Goal: Obtain resource: Obtain resource

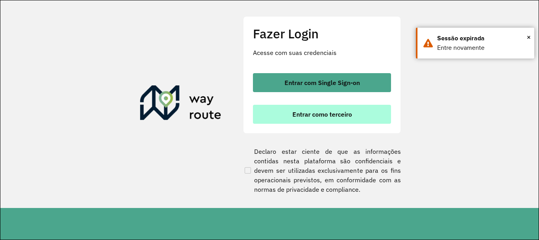
click at [323, 111] on span "Entrar como terceiro" at bounding box center [323, 114] width 60 height 6
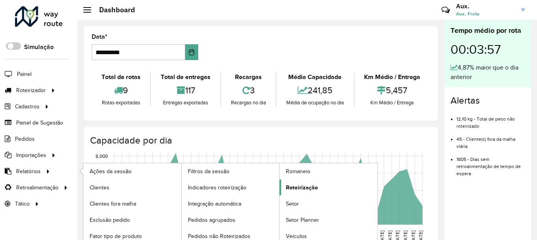
click at [323, 189] on link "Roteirização" at bounding box center [329, 187] width 98 height 16
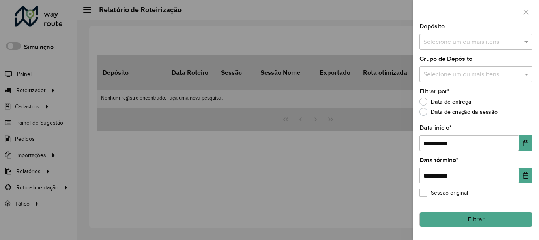
click at [472, 47] on div "Selecione um ou mais itens" at bounding box center [476, 42] width 113 height 16
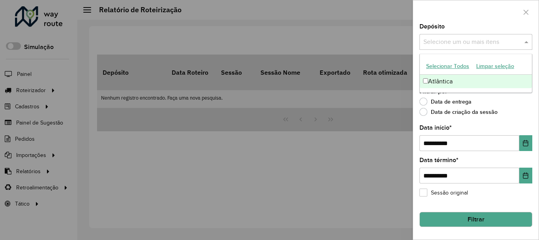
click at [460, 73] on div "Selecionar Todos Limpar seleção" at bounding box center [476, 66] width 112 height 17
click at [463, 78] on div "Atlântica" at bounding box center [476, 81] width 112 height 13
click at [532, 138] on button "Choose Date" at bounding box center [526, 143] width 13 height 16
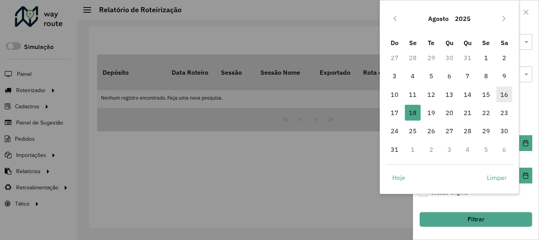
click at [507, 92] on span "16" at bounding box center [505, 94] width 16 height 16
type input "**********"
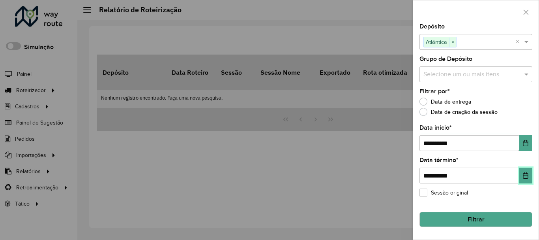
click at [525, 168] on button "Choose Date" at bounding box center [526, 175] width 13 height 16
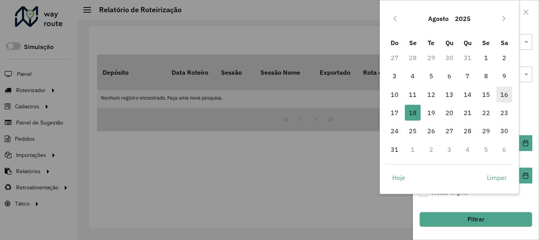
click at [507, 101] on span "16" at bounding box center [505, 94] width 16 height 16
type input "**********"
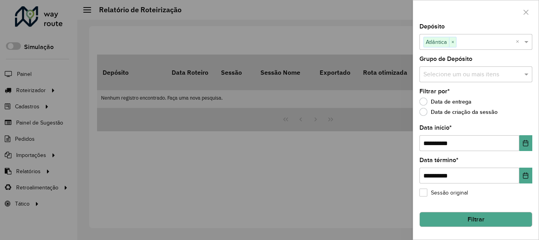
click at [481, 216] on button "Filtrar" at bounding box center [476, 219] width 113 height 15
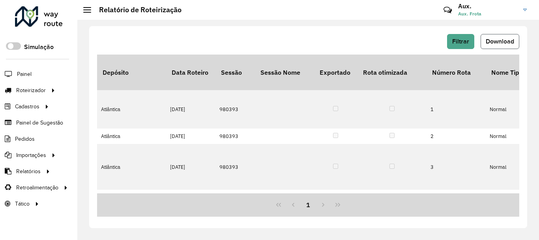
click at [501, 47] on button "Download" at bounding box center [500, 41] width 39 height 15
